Goal: Navigation & Orientation: Find specific page/section

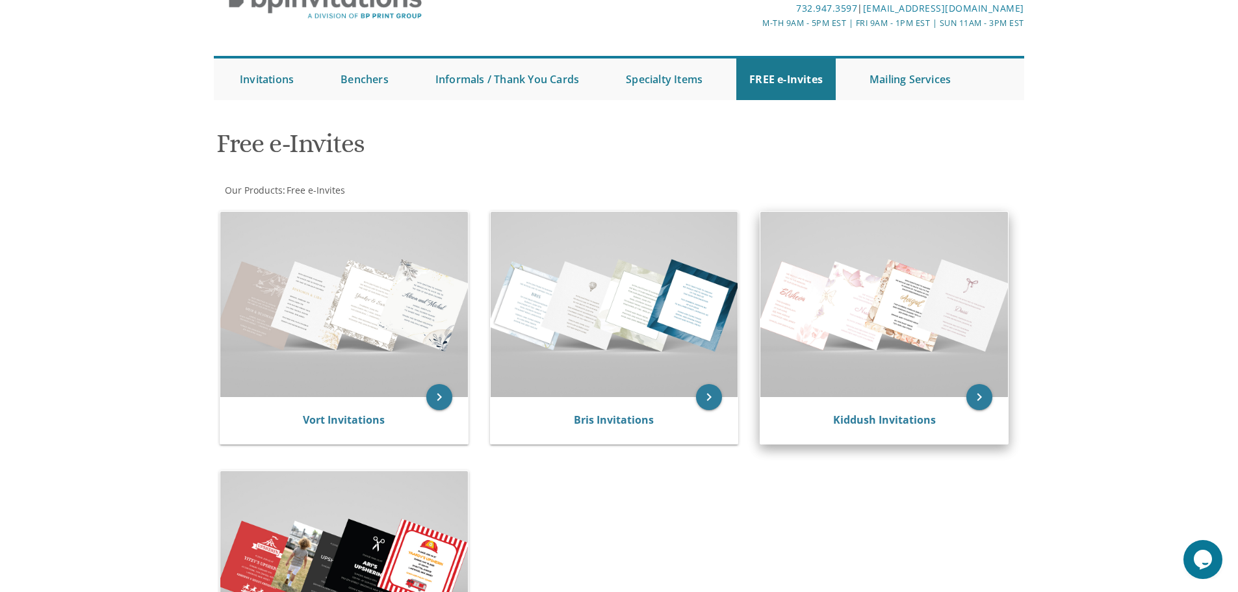
scroll to position [65, 0]
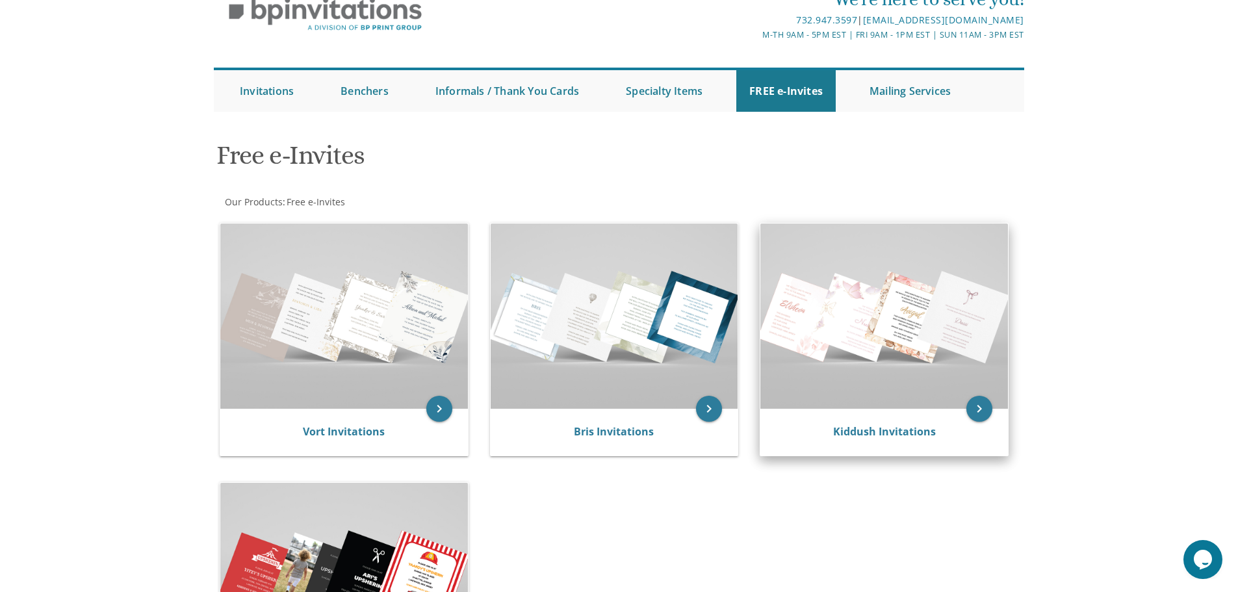
click at [921, 344] on img at bounding box center [884, 315] width 248 height 185
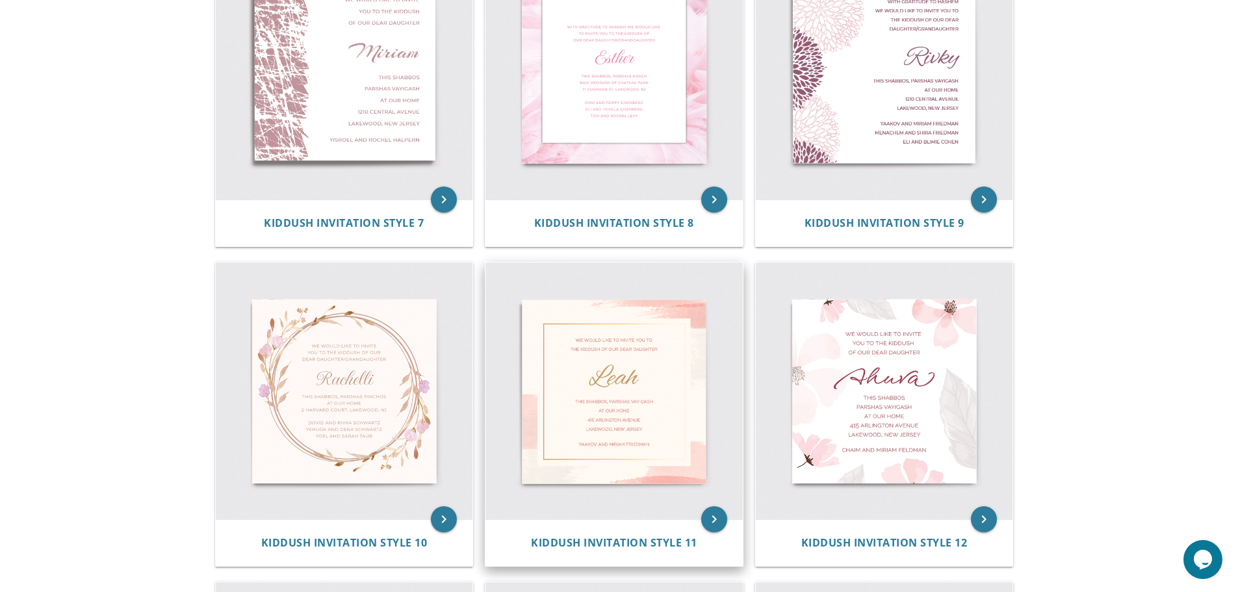
scroll to position [1169, 0]
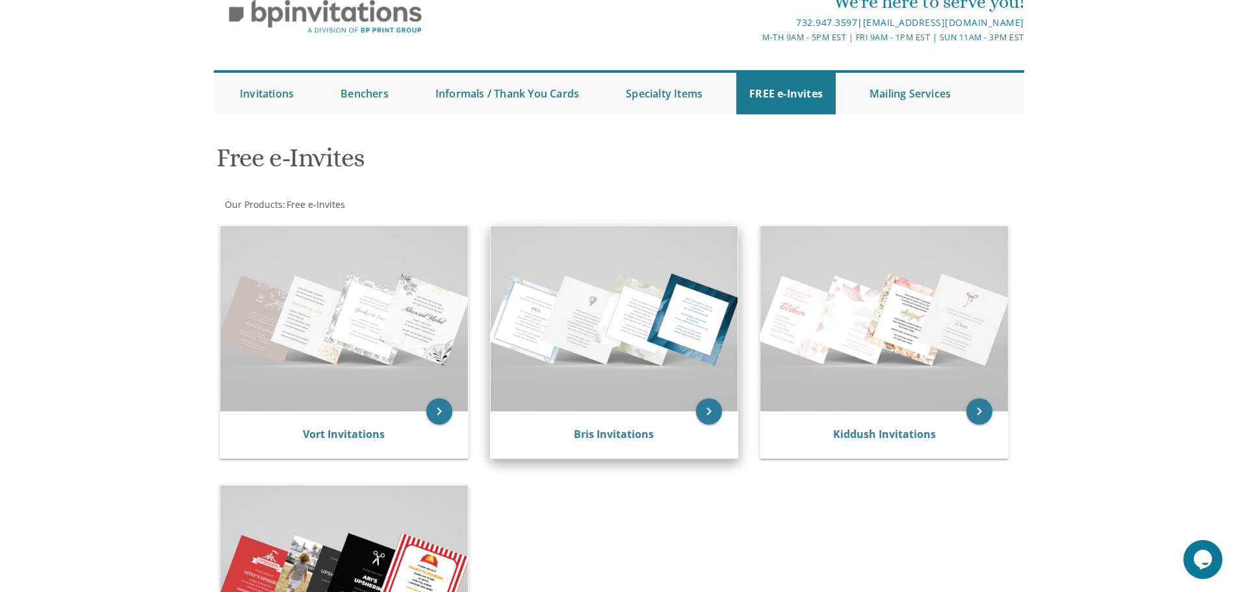
click at [643, 363] on img at bounding box center [615, 318] width 248 height 185
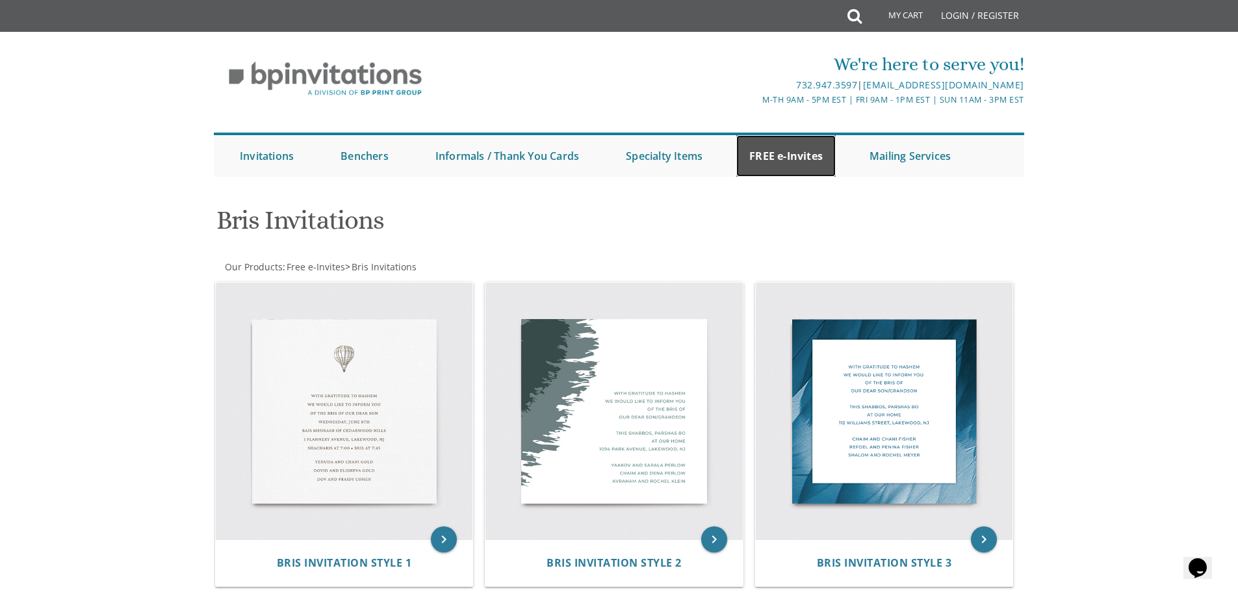
click at [798, 149] on link "FREE e-Invites" at bounding box center [785, 156] width 99 height 42
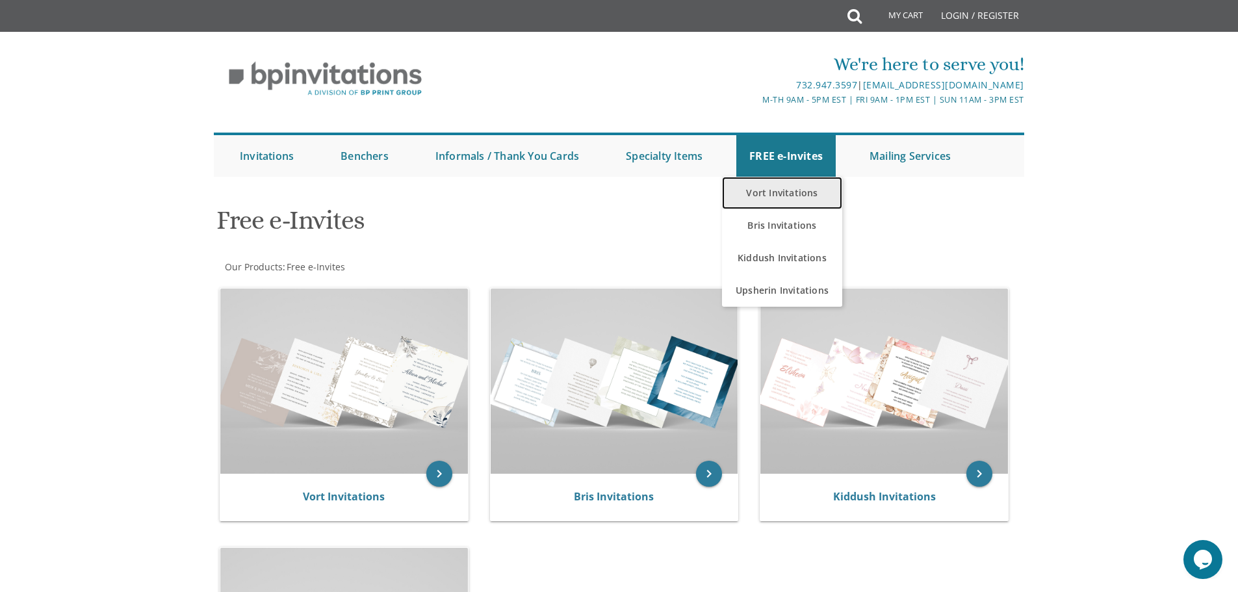
click at [778, 190] on link "Vort Invitations" at bounding box center [782, 193] width 120 height 32
